Goal: Check status: Check status

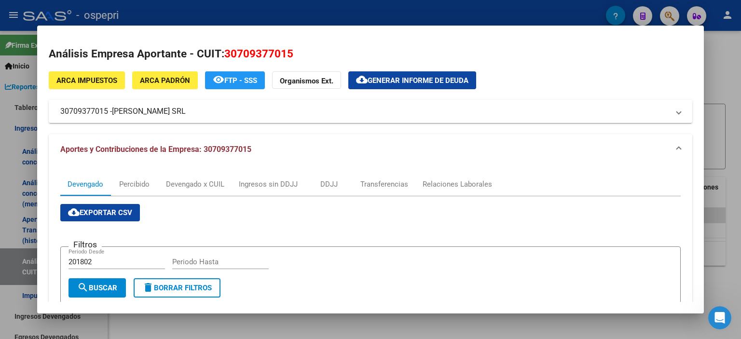
scroll to position [0, 579]
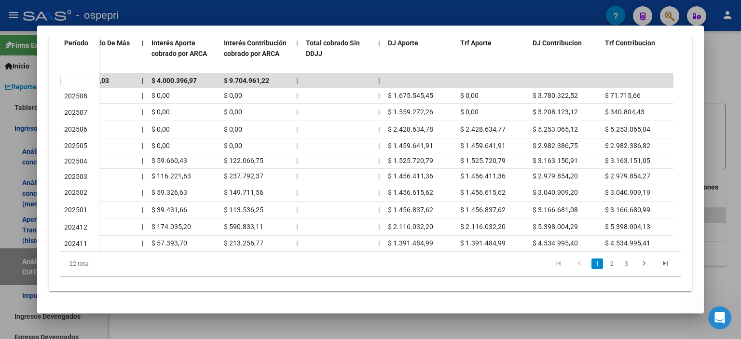
click at [738, 126] on div at bounding box center [370, 169] width 741 height 339
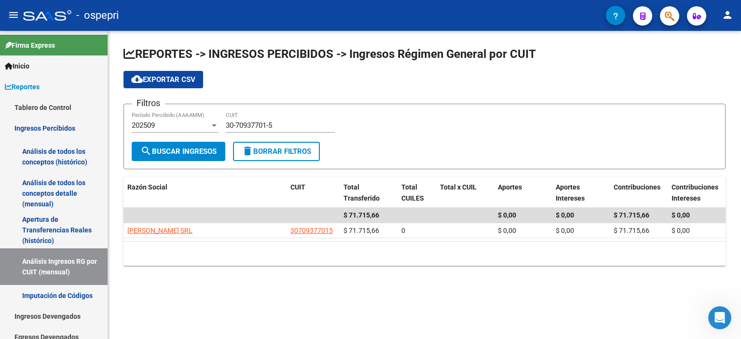
click at [659, 127] on div "Filtros 202509 Período Percibido (AAAAMM) 30-70937701-5 CUIT" at bounding box center [425, 127] width 586 height 30
click at [243, 123] on input "30-70937701-5" at bounding box center [280, 125] width 109 height 9
paste input "1746330-3"
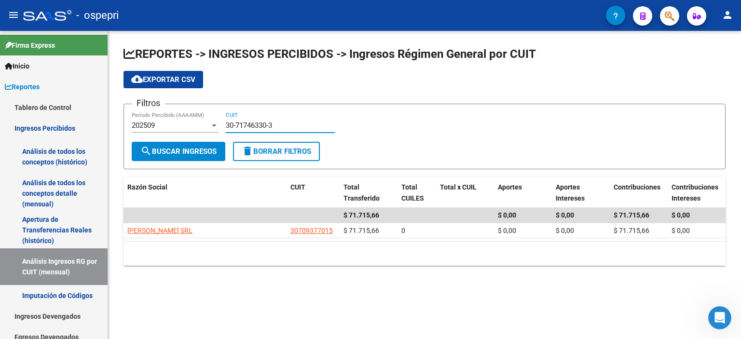
type input "30-71746330-3"
click at [203, 144] on button "search Buscar Ingresos" at bounding box center [179, 151] width 94 height 19
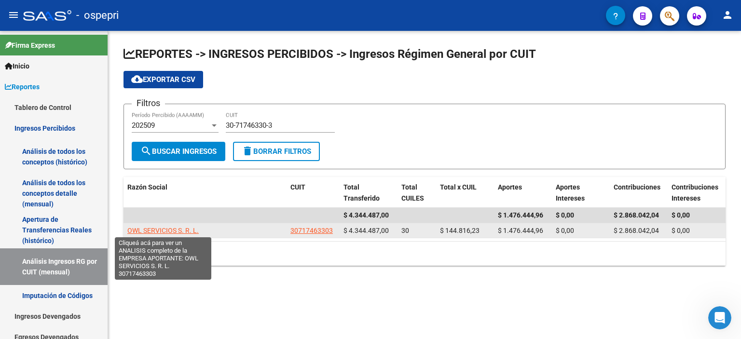
click at [160, 232] on span "OWL SERVICIOS S. R. L." at bounding box center [162, 231] width 71 height 8
type textarea "30717463303"
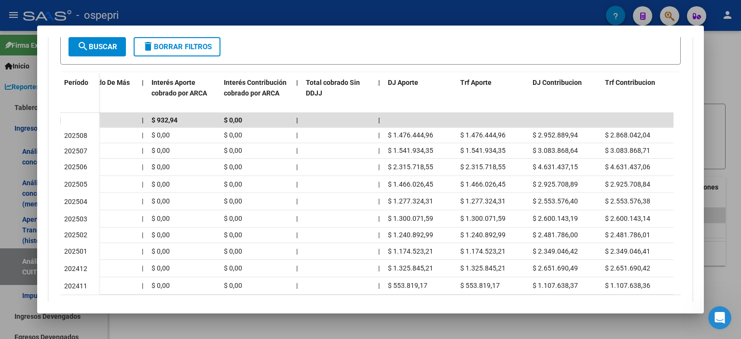
click at [730, 129] on div at bounding box center [370, 169] width 741 height 339
